Goal: Task Accomplishment & Management: Manage account settings

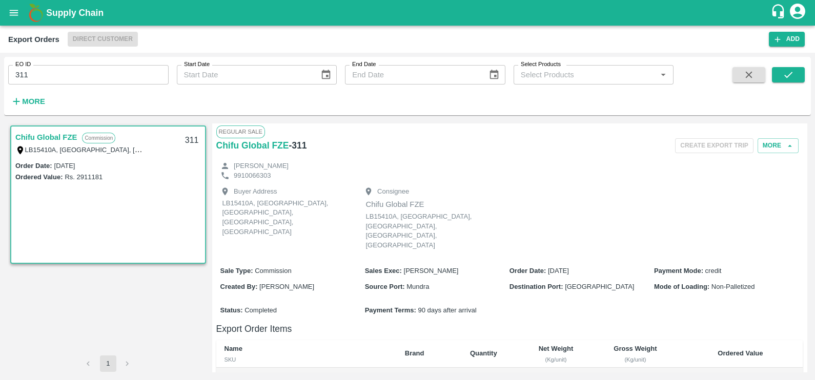
scroll to position [253, 0]
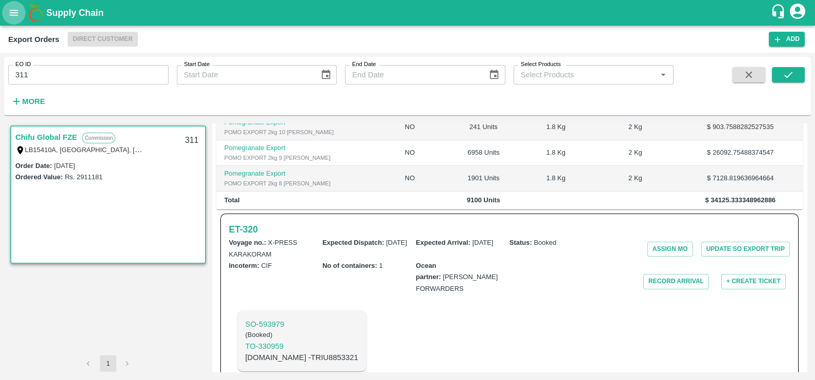
click at [13, 17] on icon "open drawer" at bounding box center [13, 12] width 11 height 11
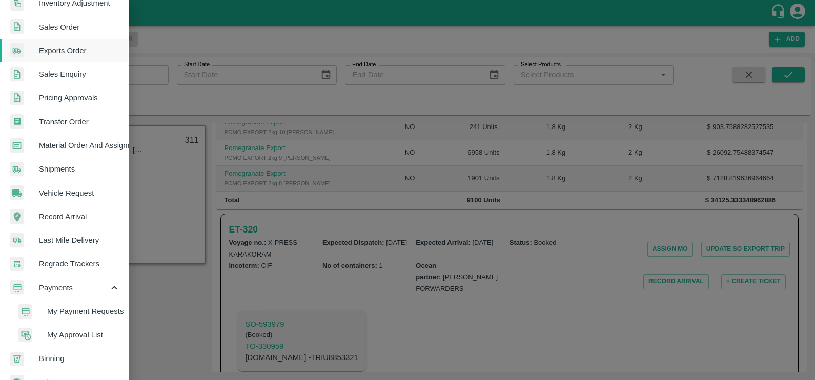
scroll to position [229, 0]
drag, startPoint x: 83, startPoint y: 303, endPoint x: 83, endPoint y: 315, distance: 12.3
click at [83, 315] on span "My Payment Requests" at bounding box center [83, 311] width 73 height 11
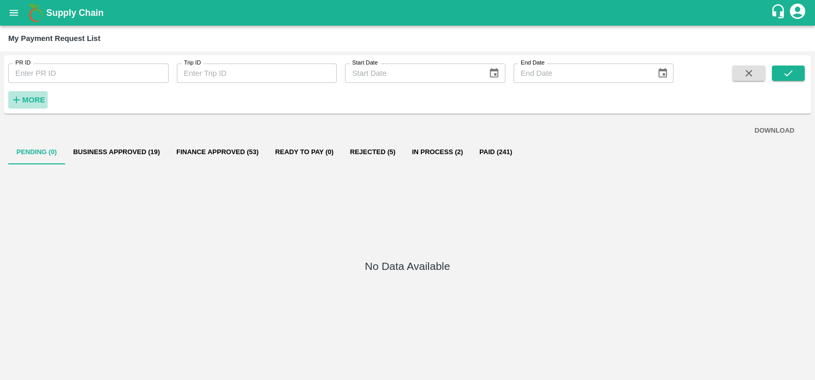
click at [32, 98] on strong "More" at bounding box center [33, 100] width 23 height 8
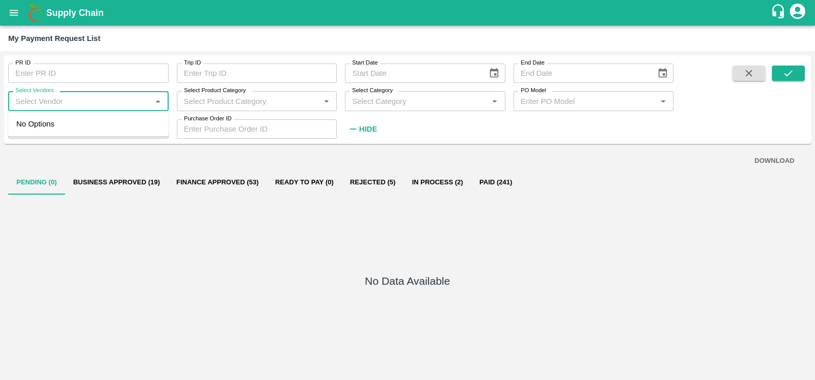
click at [60, 104] on input "Select Vendors" at bounding box center [79, 100] width 137 height 13
click at [65, 126] on div "MAERSK A/S-Transporter" at bounding box center [65, 123] width 88 height 11
type input "MAERSK A/S-Transporter"
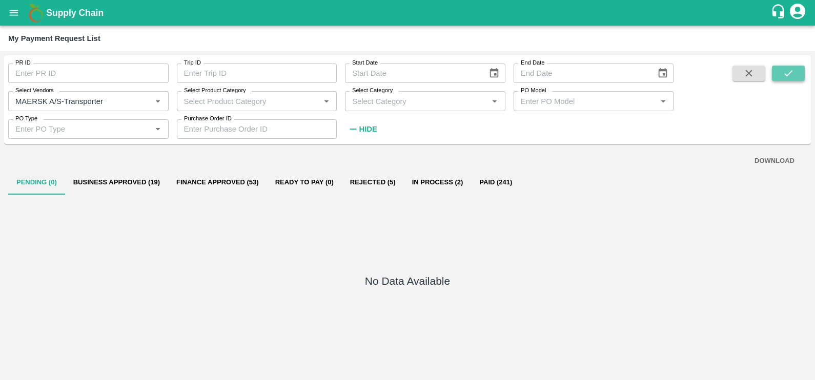
click at [779, 66] on button "submit" at bounding box center [788, 73] width 33 height 15
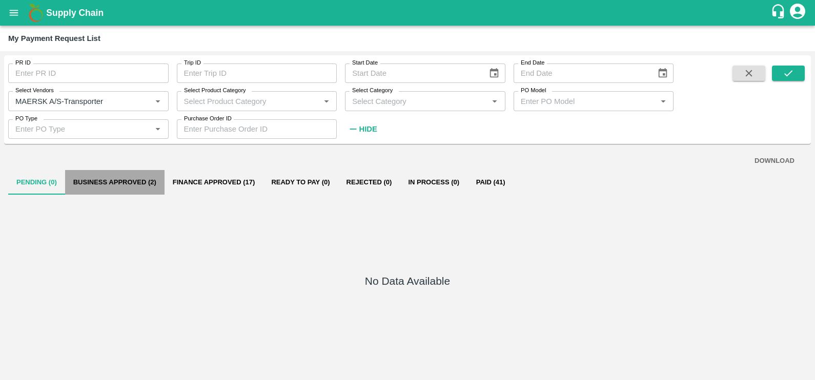
click at [113, 184] on button "Business Approved (2)" at bounding box center [114, 182] width 99 height 25
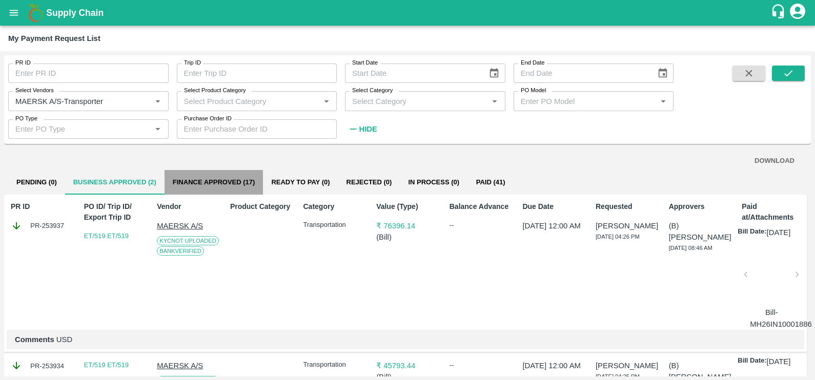
click at [227, 185] on button "Finance Approved (17)" at bounding box center [214, 182] width 99 height 25
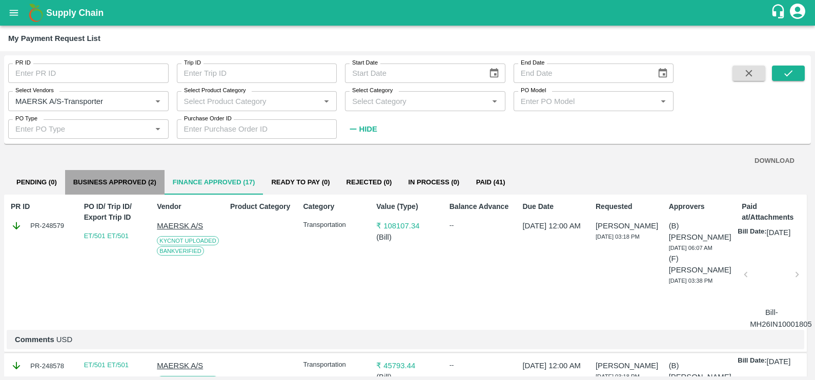
click at [122, 183] on button "Business Approved (2)" at bounding box center [114, 182] width 99 height 25
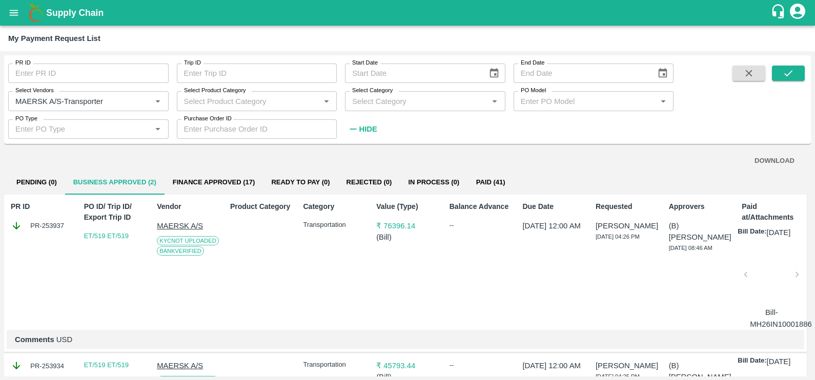
click at [773, 290] on div at bounding box center [771, 278] width 43 height 54
